Goal: Transaction & Acquisition: Purchase product/service

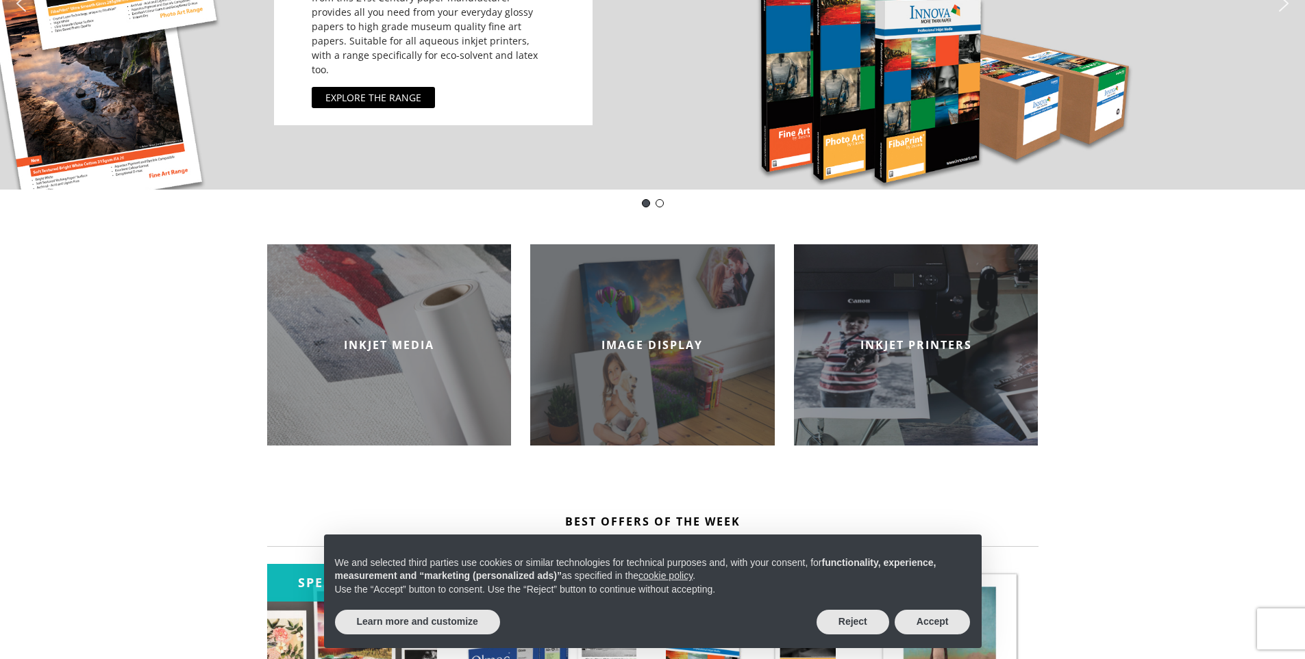
scroll to position [342, 0]
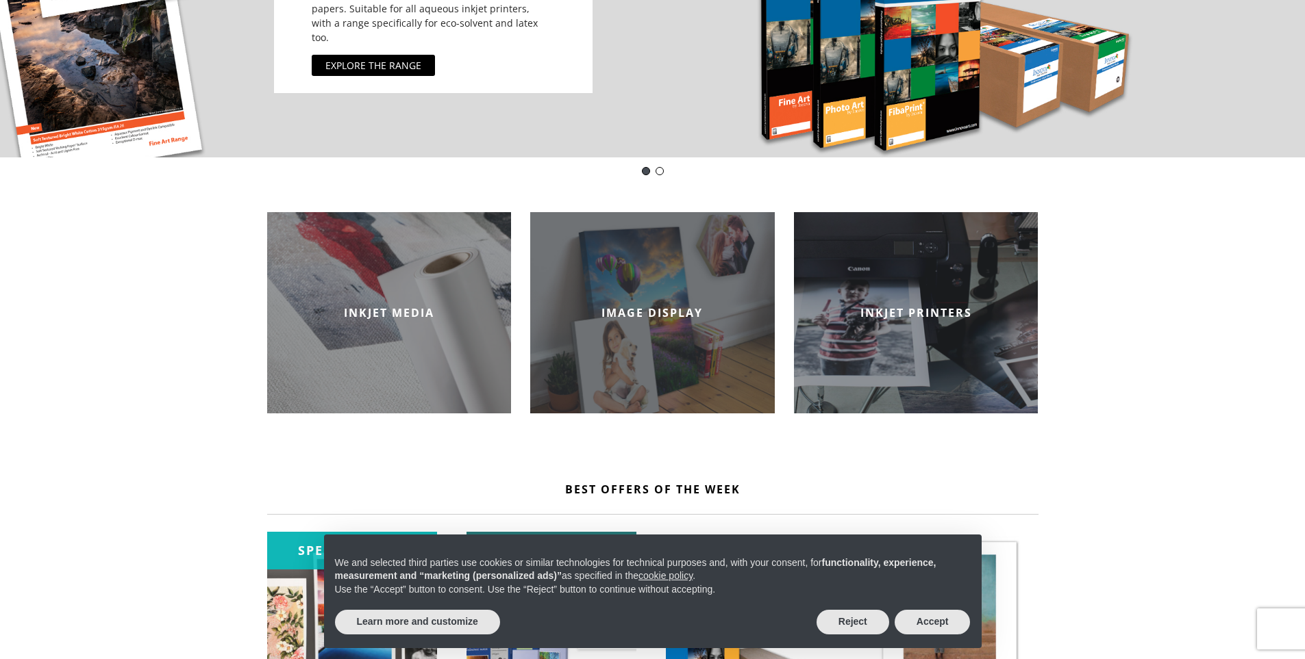
click at [648, 279] on div "IMAGE DISPLAY" at bounding box center [652, 312] width 244 height 201
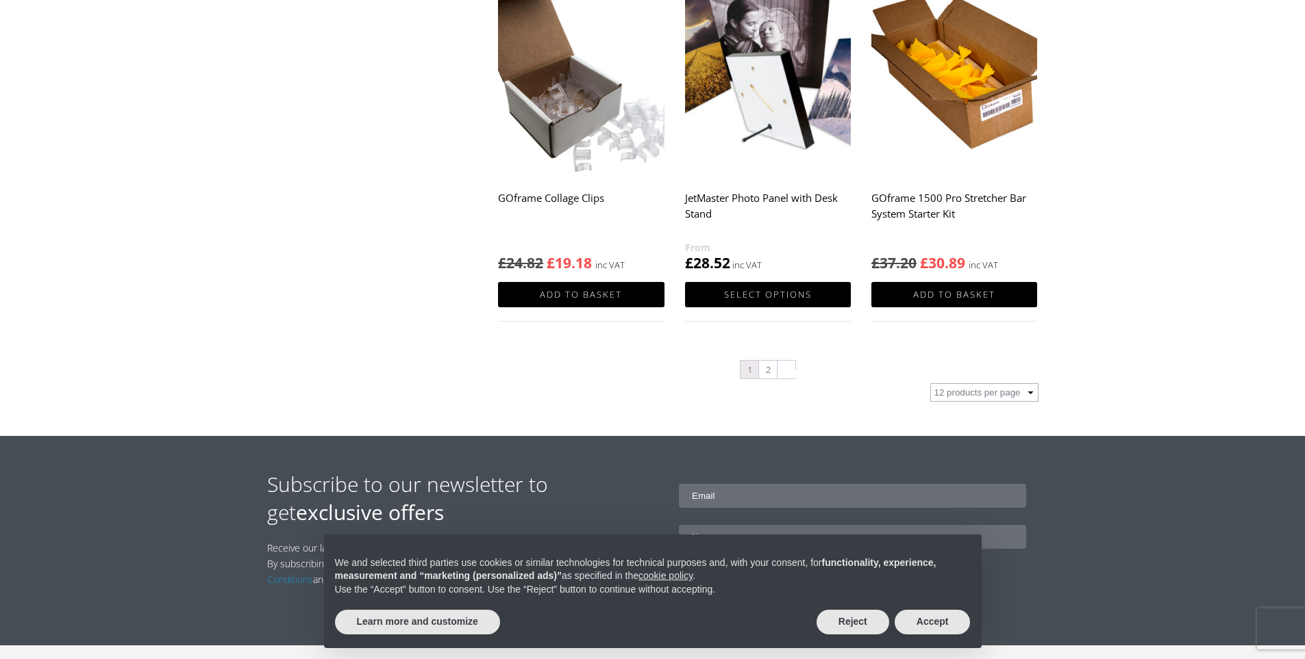
scroll to position [1438, 0]
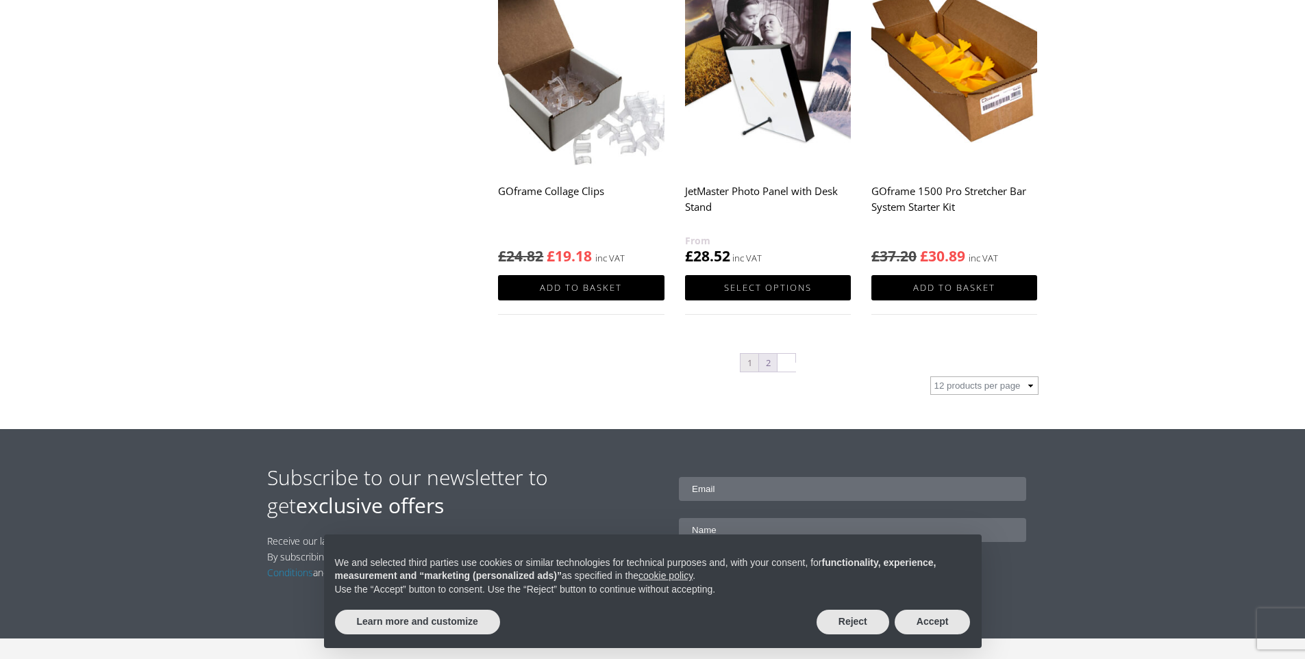
click at [766, 367] on link "2" at bounding box center [768, 363] width 18 height 18
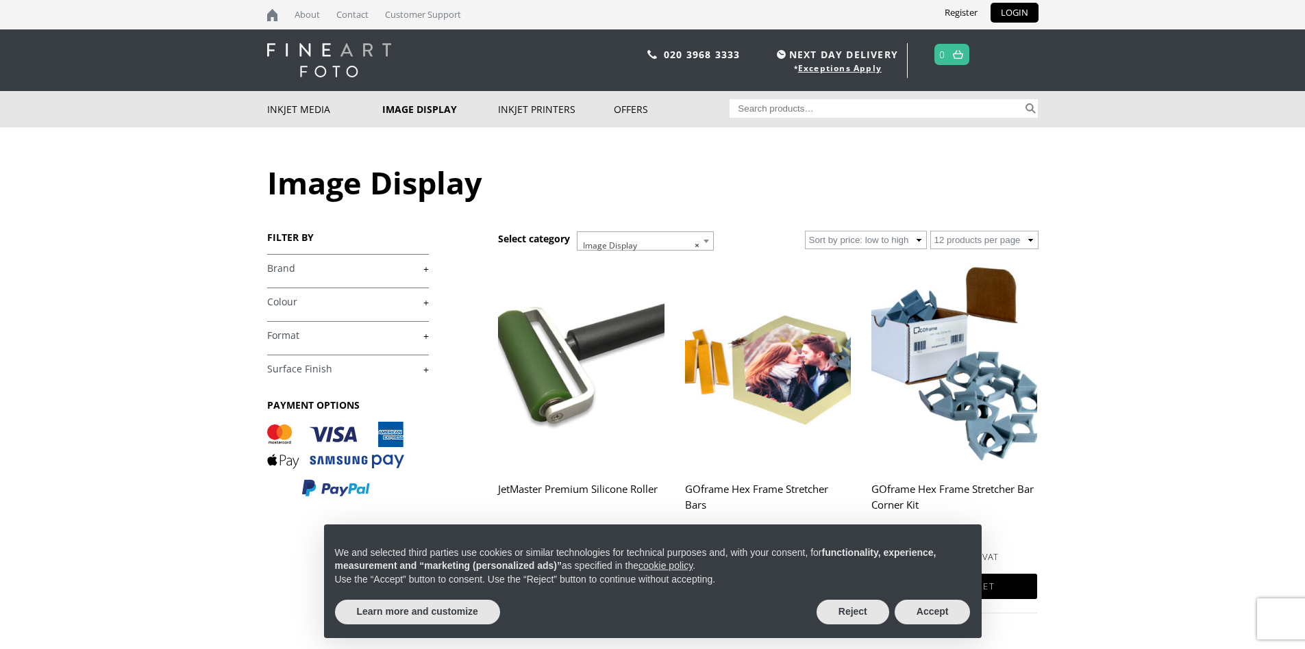
click at [618, 236] on span "× Image Display" at bounding box center [645, 245] width 136 height 27
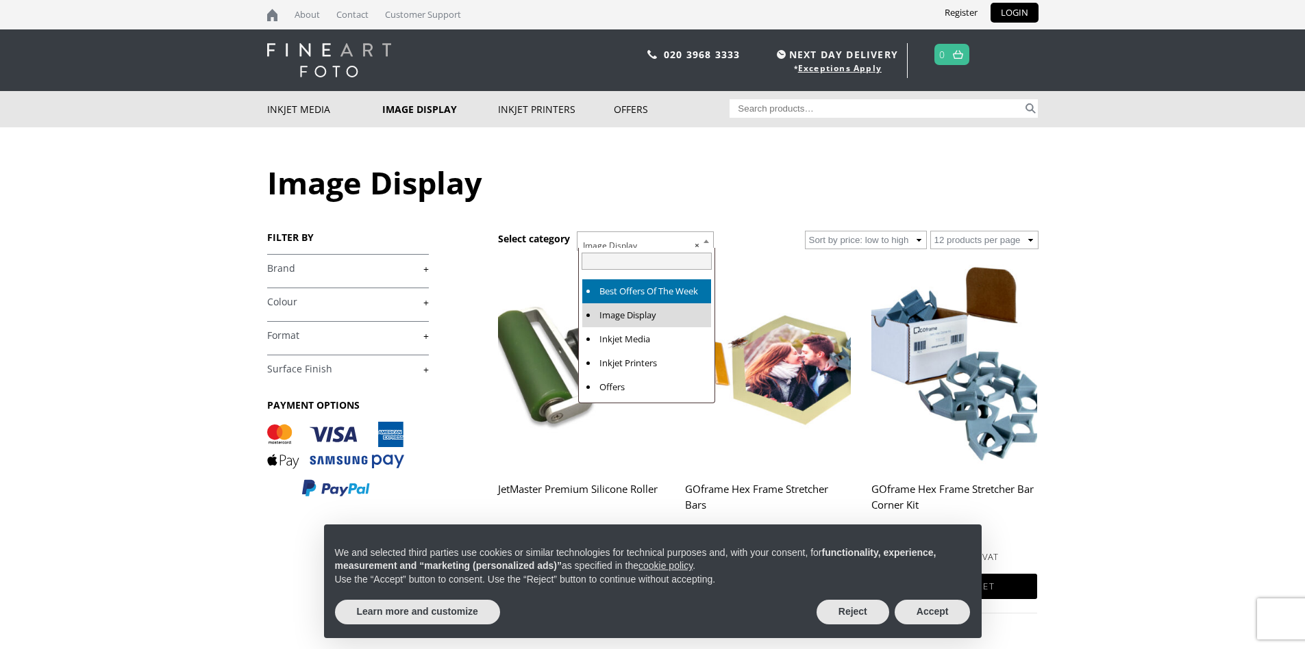
select select "best-offers-of-the-week"
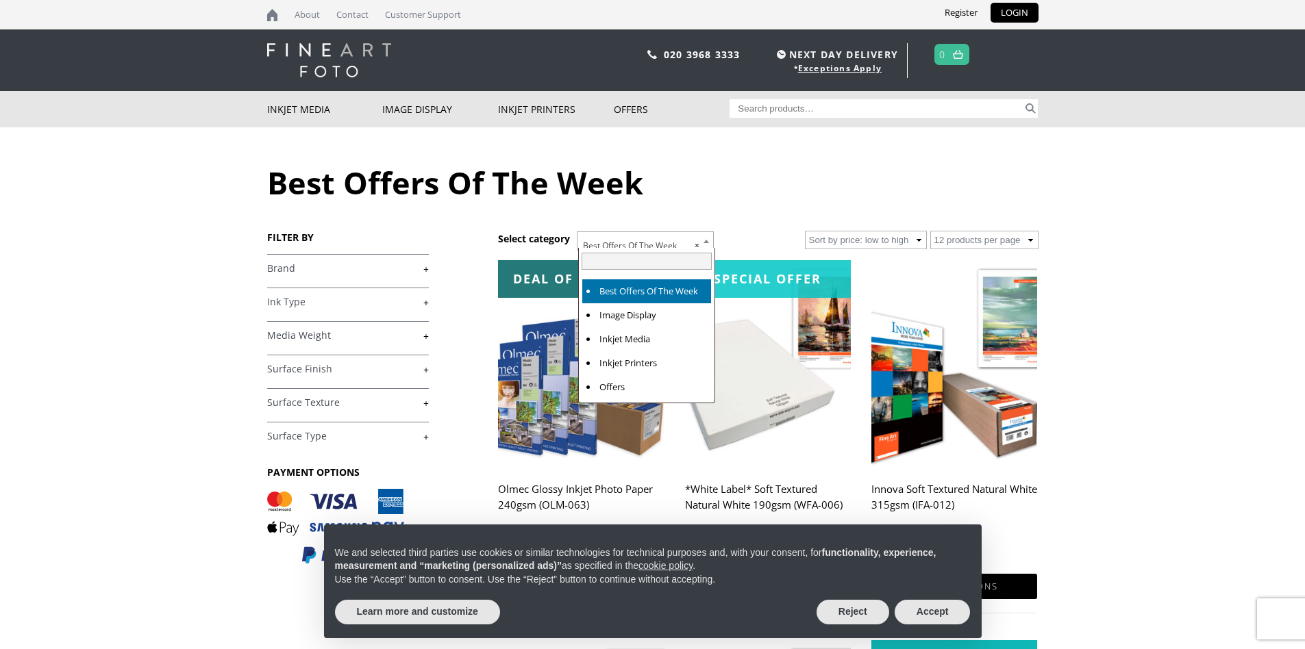
click at [637, 242] on span "× Best Offers Of The Week" at bounding box center [645, 245] width 136 height 27
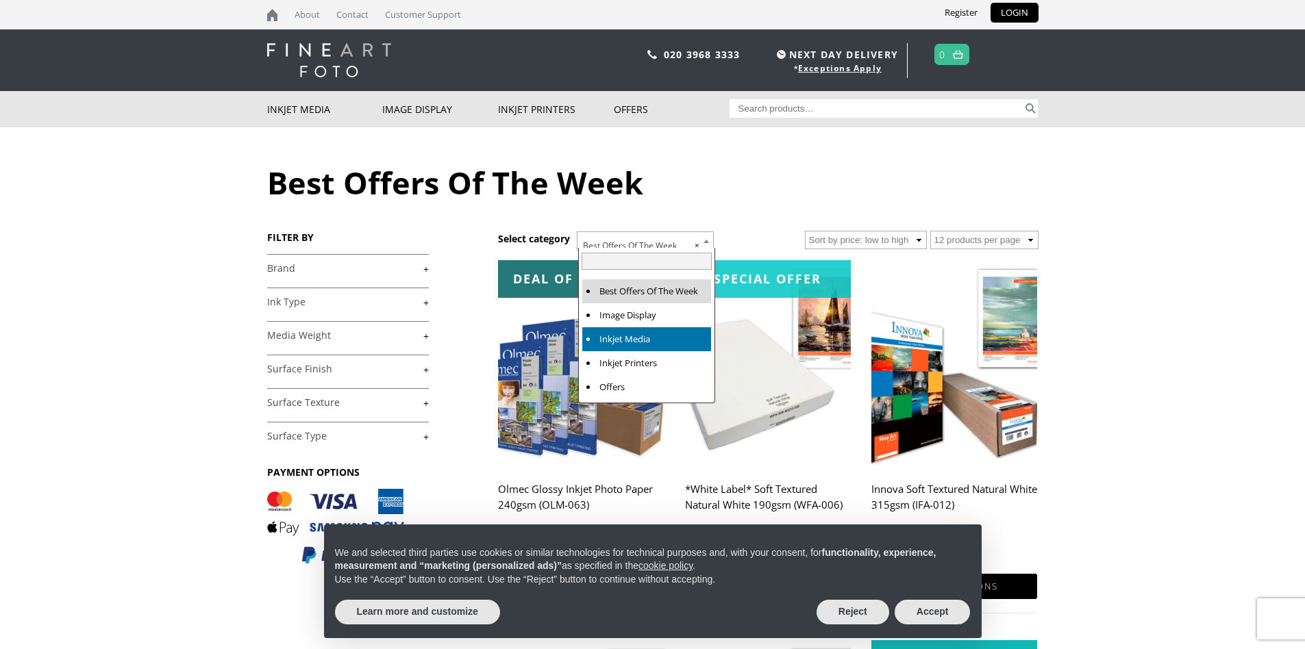
select select "inkjet-media"
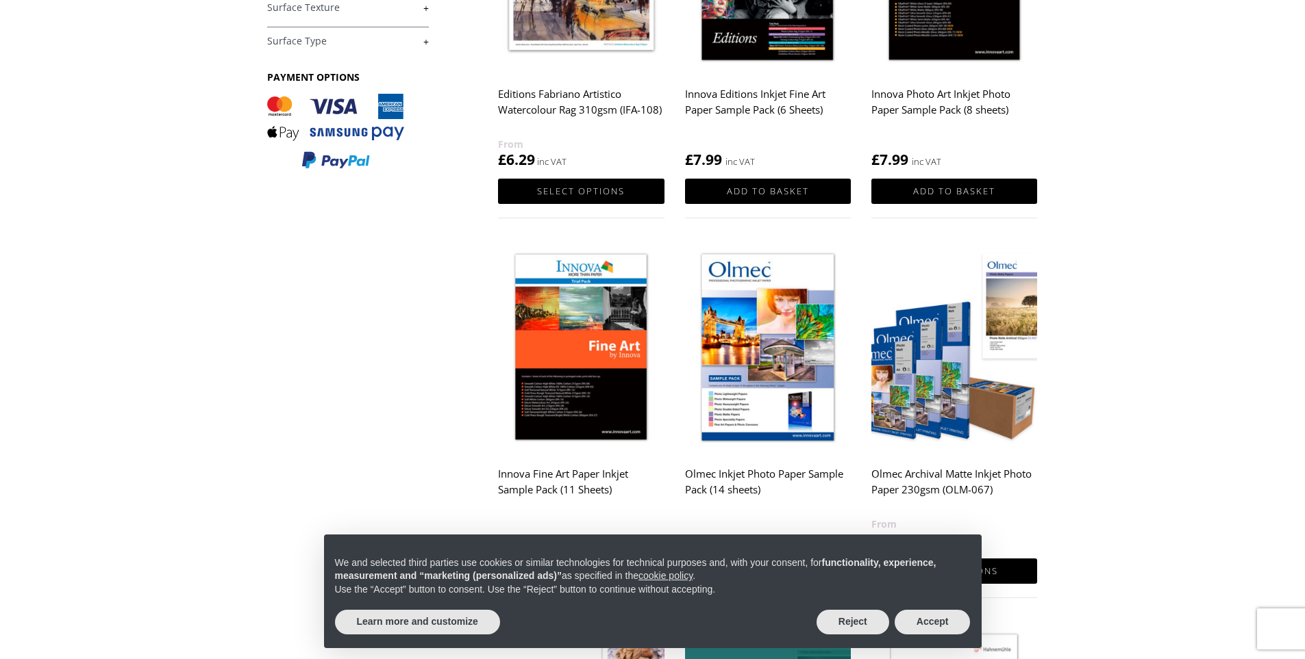
scroll to position [274, 0]
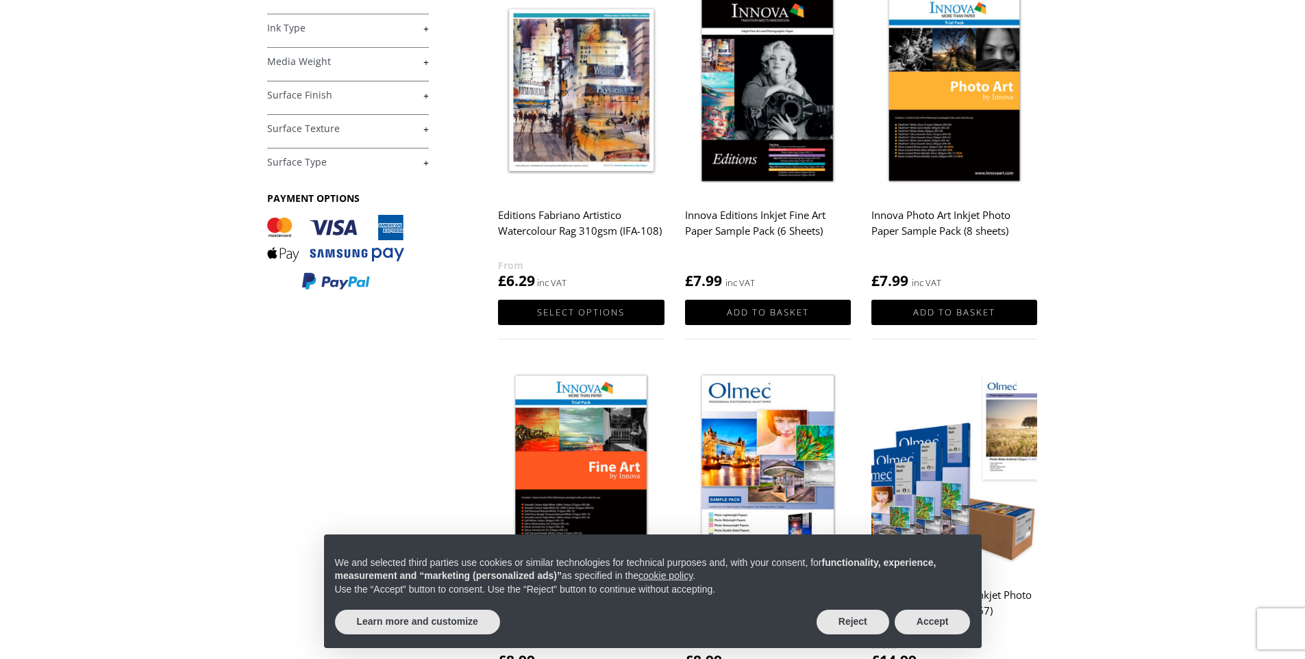
click at [957, 219] on h2 "Innova Photo Art Inkjet Photo Paper Sample Pack (8 sheets)" at bounding box center [954, 230] width 166 height 55
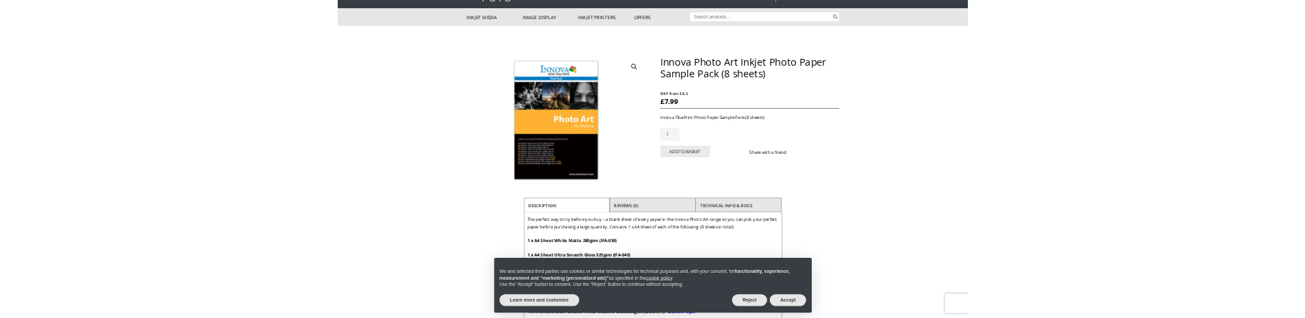
scroll to position [137, 0]
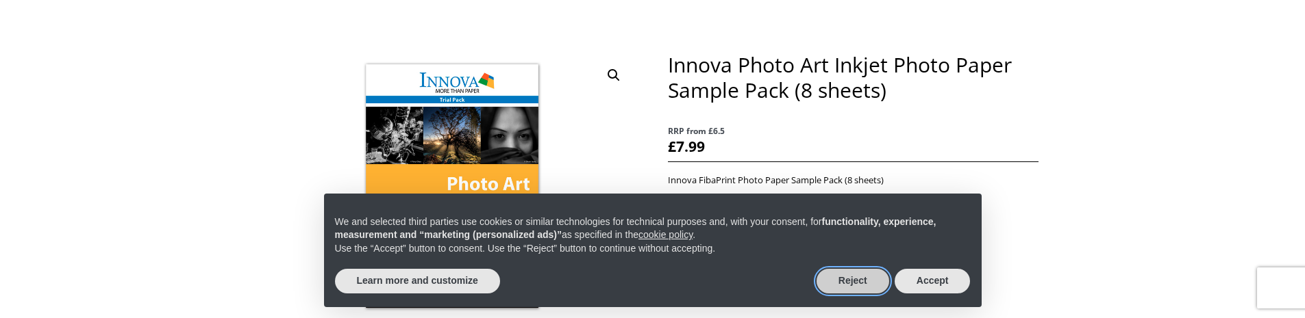
click at [861, 278] on button "Reject" at bounding box center [852, 281] width 73 height 25
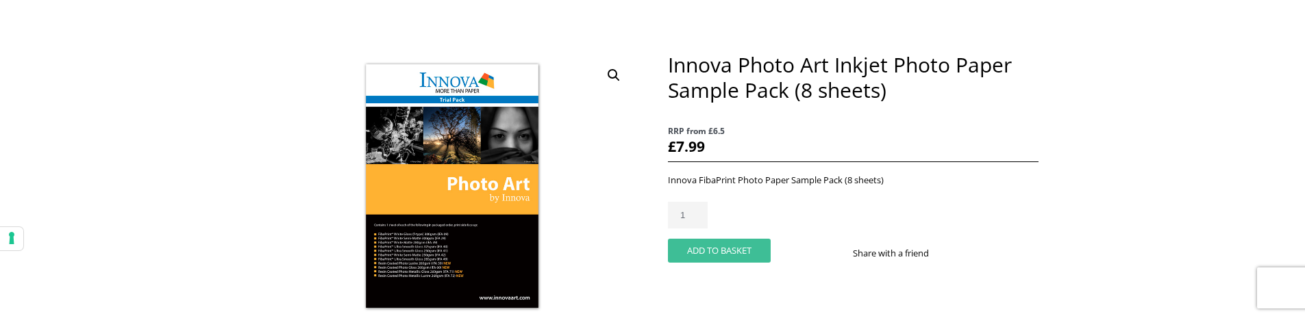
drag, startPoint x: 695, startPoint y: 251, endPoint x: 730, endPoint y: 239, distance: 36.8
click at [695, 251] on button "Add to basket" at bounding box center [719, 251] width 103 height 24
